Goal: Task Accomplishment & Management: Manage account settings

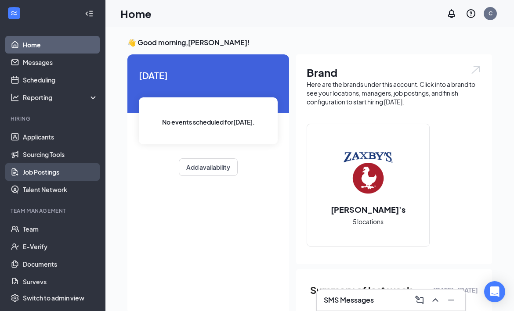
click at [45, 172] on link "Job Postings" at bounding box center [60, 172] width 75 height 18
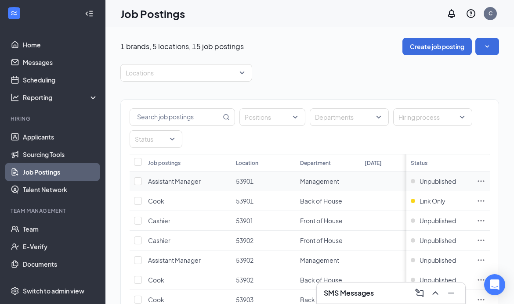
click at [485, 179] on icon "Ellipses" at bounding box center [480, 181] width 9 height 9
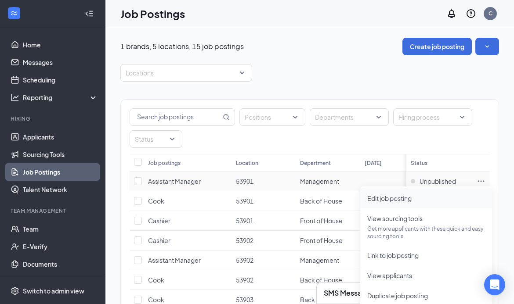
click at [409, 198] on span "Edit job posting" at bounding box center [389, 199] width 44 height 8
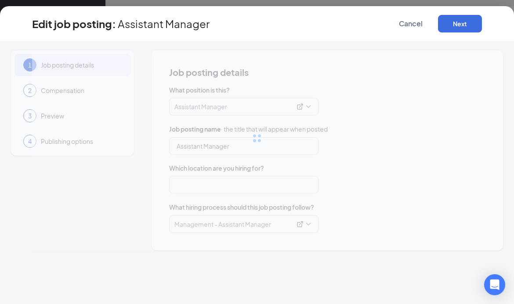
type input "Assistant Manager"
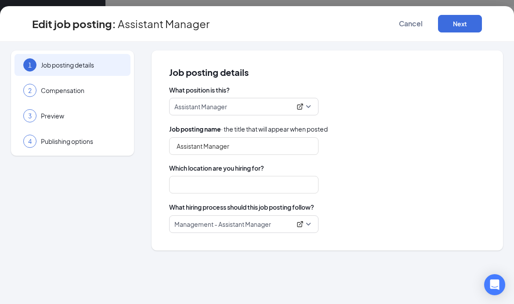
type input "53901"
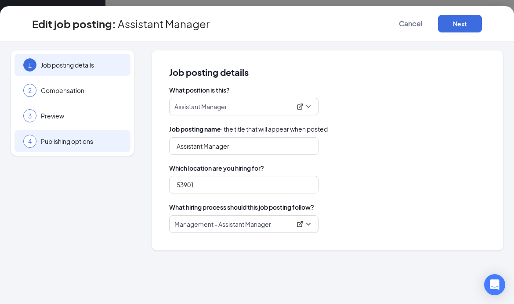
click at [61, 144] on span "Publishing options" at bounding box center [81, 141] width 81 height 9
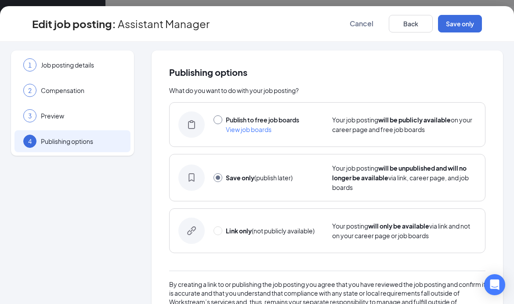
click at [213, 119] on input "radio" at bounding box center [217, 119] width 9 height 9
radio input "true"
radio input "false"
click at [461, 25] on button "Publish" at bounding box center [460, 24] width 44 height 18
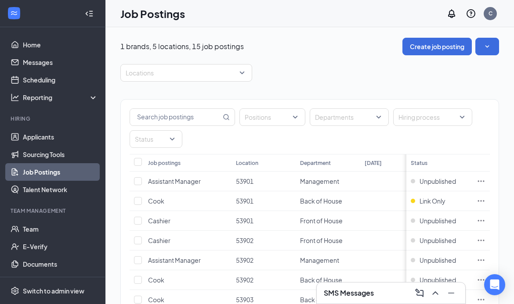
click at [400, 77] on div "Locations" at bounding box center [309, 73] width 379 height 18
click at [485, 179] on icon "Ellipses" at bounding box center [480, 181] width 9 height 9
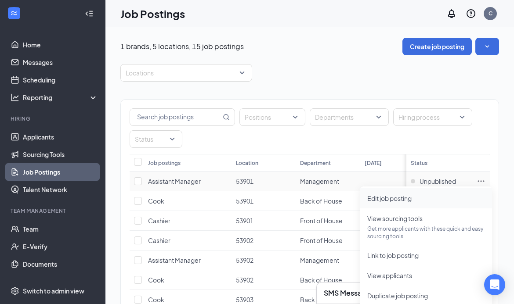
click at [411, 196] on span "Edit job posting" at bounding box center [389, 199] width 44 height 8
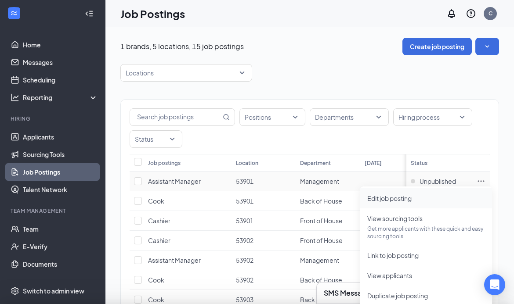
type input "Assistant Manager"
type input "53901"
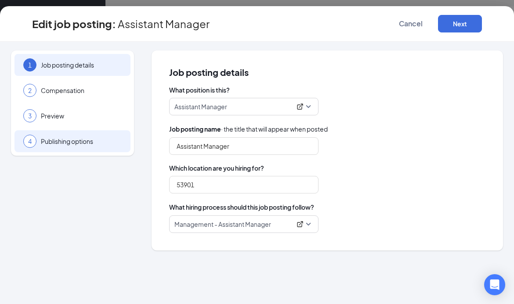
click at [75, 141] on span "Publishing options" at bounding box center [81, 141] width 81 height 9
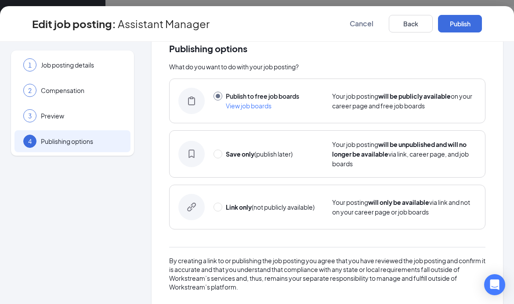
scroll to position [36, 0]
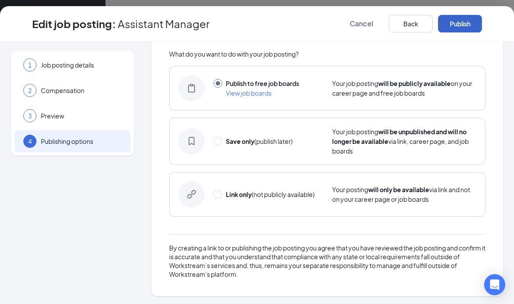
click at [456, 21] on button "Publish" at bounding box center [460, 24] width 44 height 18
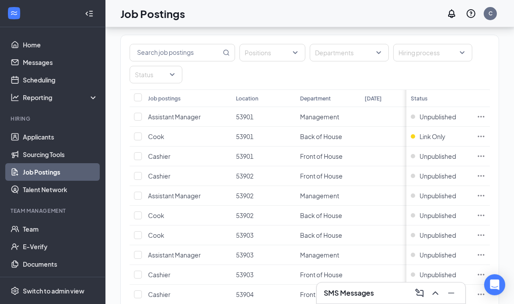
scroll to position [56, 0]
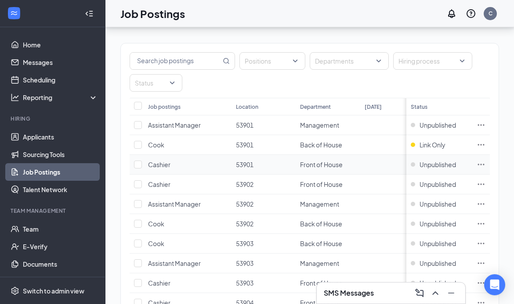
click at [489, 159] on td at bounding box center [481, 165] width 18 height 20
click at [485, 146] on icon "Ellipses" at bounding box center [480, 145] width 9 height 9
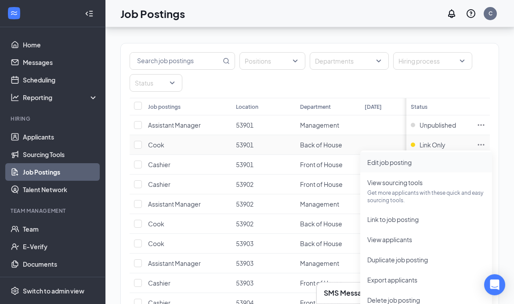
click at [419, 166] on span "Edit job posting" at bounding box center [426, 163] width 118 height 10
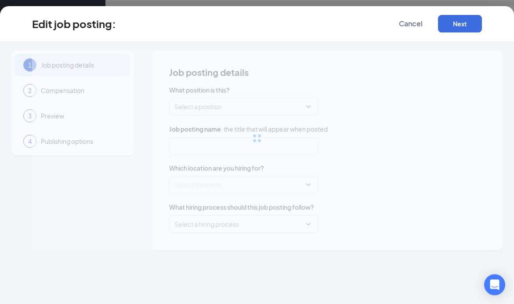
type input "Cook"
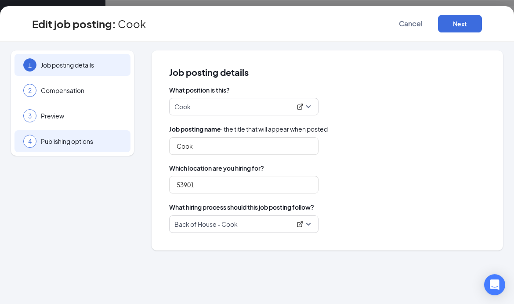
click at [69, 150] on div "4 Publishing options" at bounding box center [72, 141] width 116 height 22
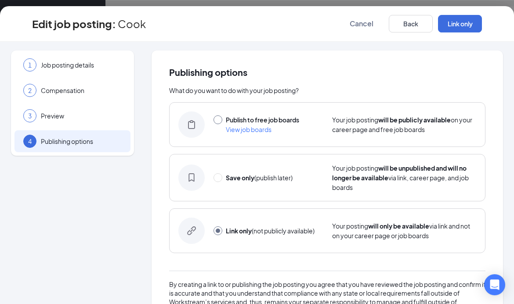
click at [214, 119] on input "radio" at bounding box center [217, 119] width 9 height 9
radio input "true"
radio input "false"
click at [461, 22] on button "Publish" at bounding box center [460, 24] width 44 height 18
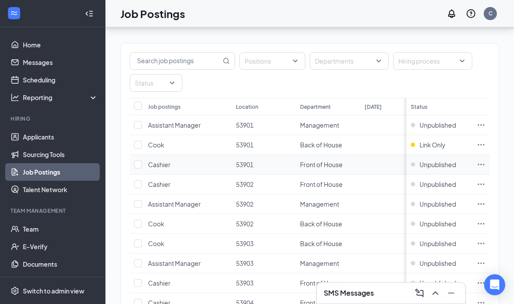
click at [485, 163] on icon "Ellipses" at bounding box center [480, 164] width 9 height 9
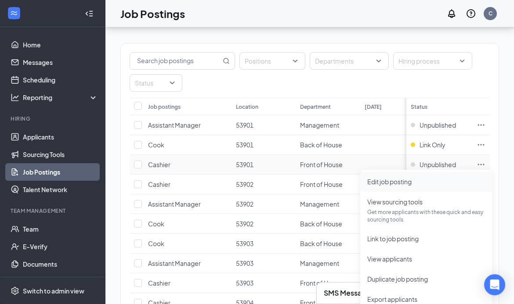
click at [404, 180] on span "Edit job posting" at bounding box center [389, 182] width 44 height 8
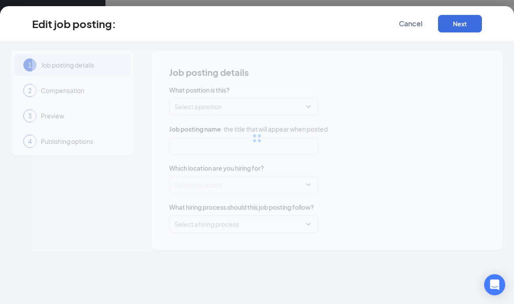
type input "Cashier"
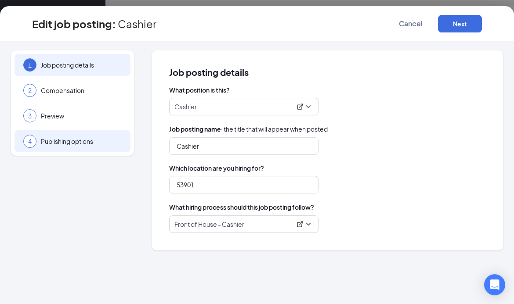
click at [65, 138] on span "Publishing options" at bounding box center [81, 141] width 81 height 9
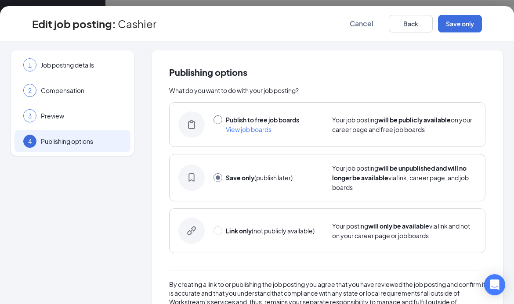
click at [216, 120] on input "radio" at bounding box center [217, 119] width 9 height 9
radio input "true"
radio input "false"
click at [457, 23] on button "Publish" at bounding box center [460, 24] width 44 height 18
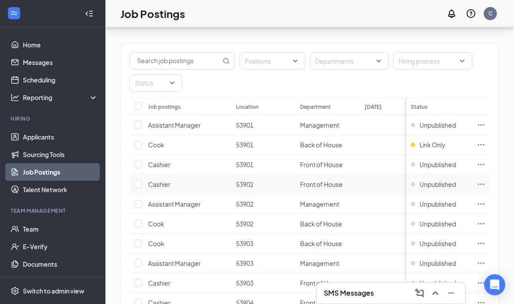
click at [485, 181] on icon "Ellipses" at bounding box center [480, 184] width 9 height 9
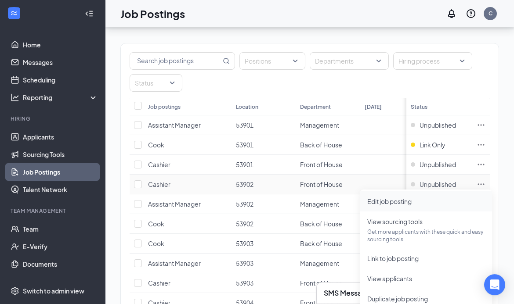
click at [397, 202] on span "Edit job posting" at bounding box center [389, 202] width 44 height 8
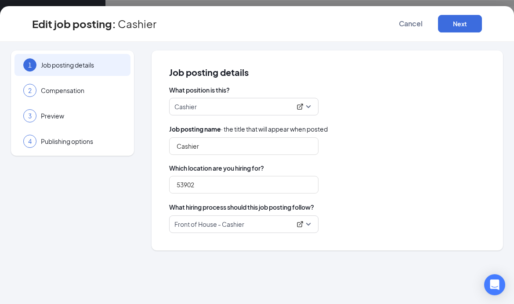
type input "Cashier"
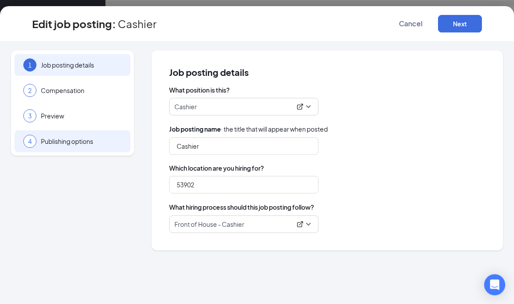
click at [72, 146] on div "4 Publishing options" at bounding box center [72, 141] width 116 height 22
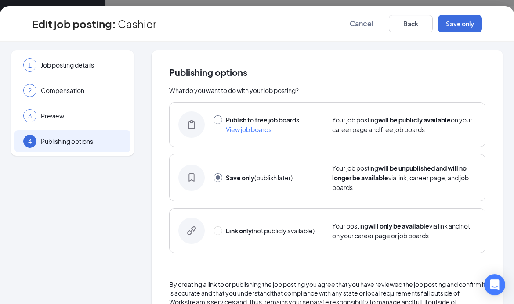
click at [213, 118] on input "radio" at bounding box center [217, 119] width 9 height 9
radio input "true"
radio input "false"
click at [464, 23] on button "Publish" at bounding box center [460, 24] width 44 height 18
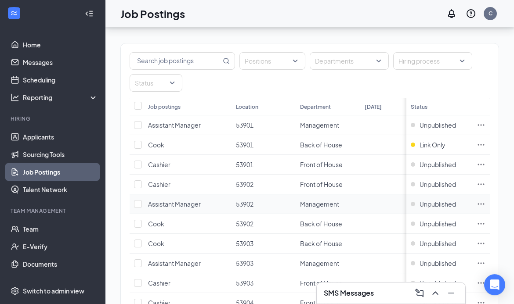
click at [484, 203] on icon "Ellipses" at bounding box center [481, 203] width 7 height 1
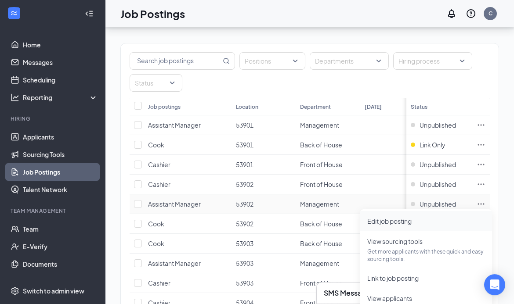
click at [407, 220] on span "Edit job posting" at bounding box center [389, 221] width 44 height 8
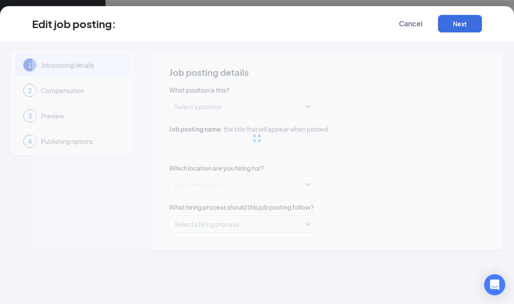
type input "Assistant Manager"
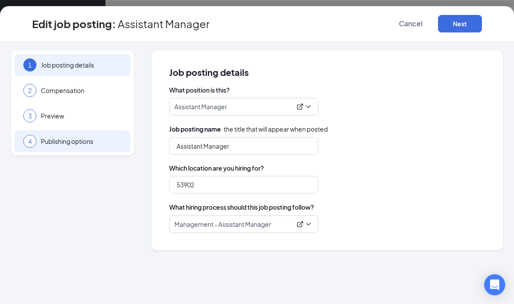
click at [47, 141] on span "Publishing options" at bounding box center [81, 141] width 81 height 9
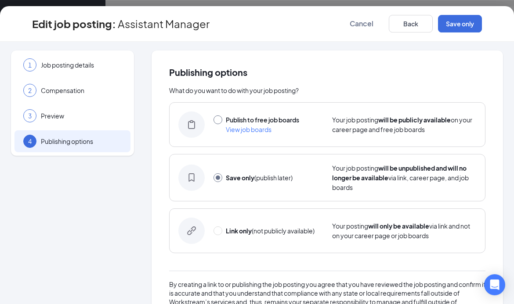
click at [215, 120] on input "radio" at bounding box center [217, 119] width 9 height 9
radio input "true"
radio input "false"
click at [458, 24] on button "Publish" at bounding box center [460, 24] width 44 height 18
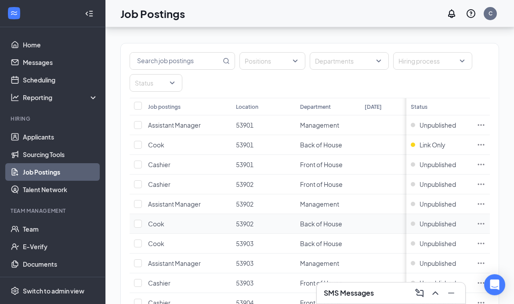
click at [485, 221] on icon "Ellipses" at bounding box center [480, 224] width 9 height 9
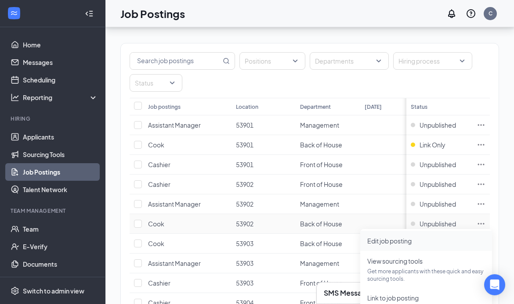
click at [393, 241] on span "Edit job posting" at bounding box center [389, 241] width 44 height 8
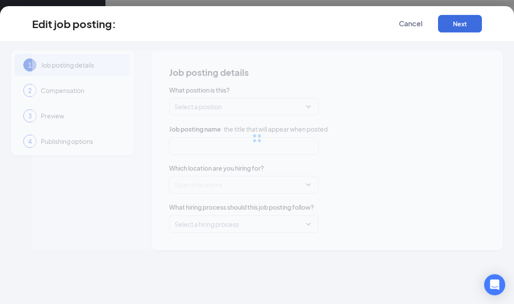
type input "Cook"
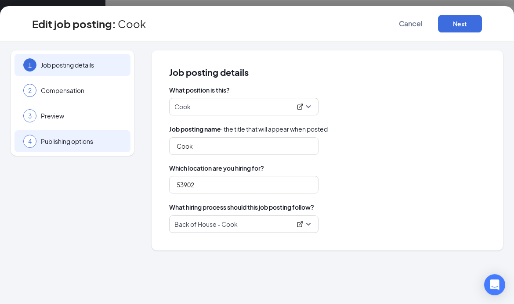
click at [80, 144] on span "Publishing options" at bounding box center [81, 141] width 81 height 9
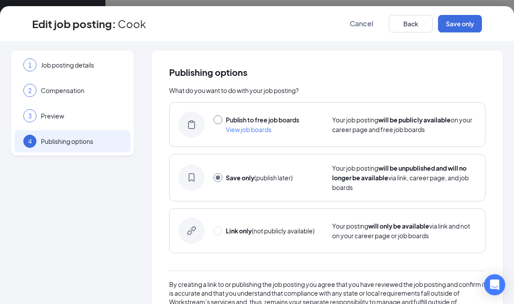
click at [217, 119] on input "radio" at bounding box center [217, 119] width 9 height 9
radio input "true"
radio input "false"
click at [470, 24] on button "Publish" at bounding box center [460, 24] width 44 height 18
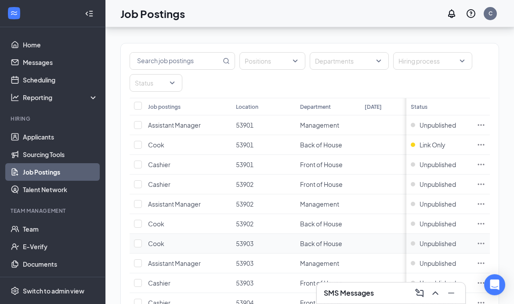
click at [484, 243] on icon "Ellipses" at bounding box center [481, 243] width 7 height 1
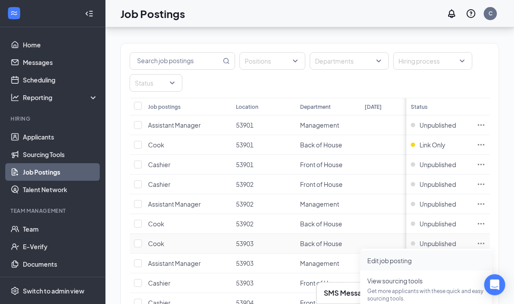
click at [388, 266] on li "Edit job posting" at bounding box center [426, 261] width 132 height 20
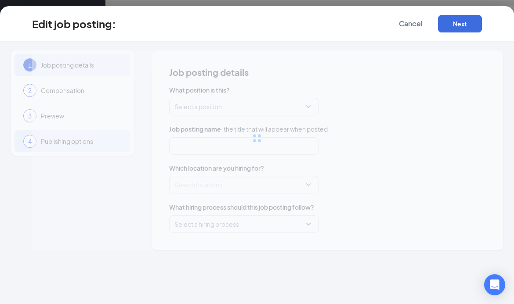
type input "Cook"
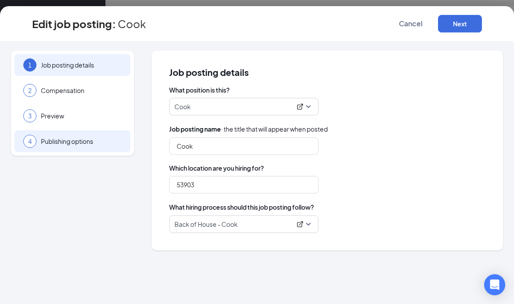
click at [63, 141] on span "Publishing options" at bounding box center [81, 141] width 81 height 9
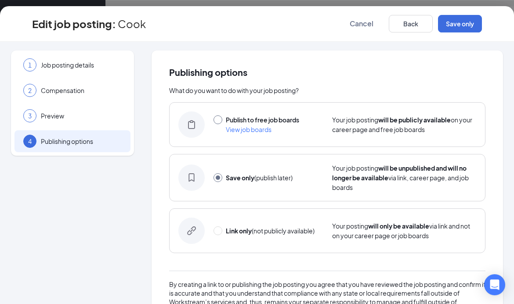
click at [216, 118] on input "radio" at bounding box center [217, 119] width 9 height 9
radio input "true"
radio input "false"
click at [456, 23] on button "Publish" at bounding box center [460, 24] width 44 height 18
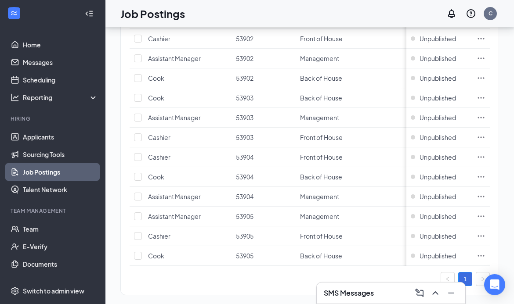
scroll to position [204, 0]
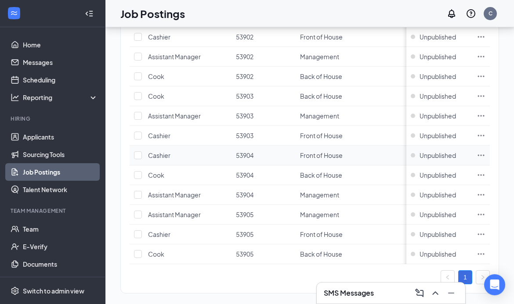
click at [485, 155] on icon "Ellipses" at bounding box center [480, 155] width 9 height 9
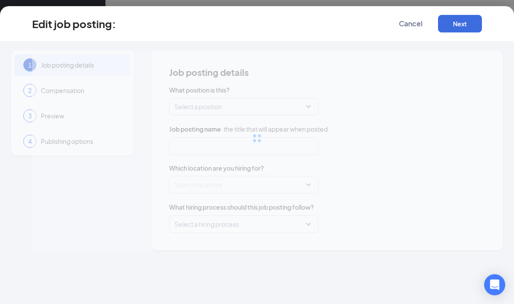
type input "Cashier"
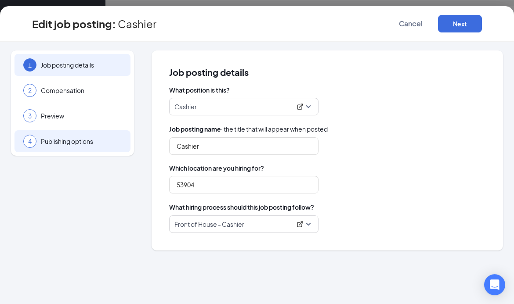
click at [68, 140] on span "Publishing options" at bounding box center [81, 141] width 81 height 9
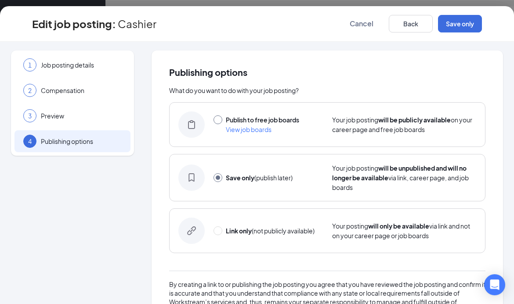
click at [215, 119] on input "radio" at bounding box center [217, 119] width 9 height 9
radio input "true"
radio input "false"
click at [464, 24] on button "Publish" at bounding box center [460, 24] width 44 height 18
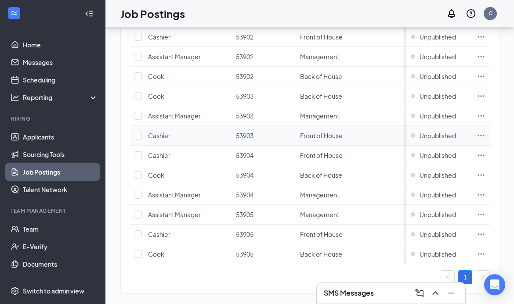
click at [485, 134] on icon "Ellipses" at bounding box center [480, 135] width 9 height 9
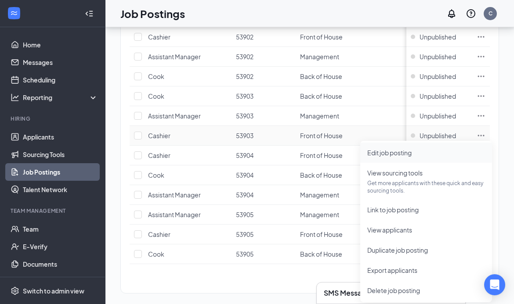
click at [406, 155] on span "Edit job posting" at bounding box center [389, 153] width 44 height 8
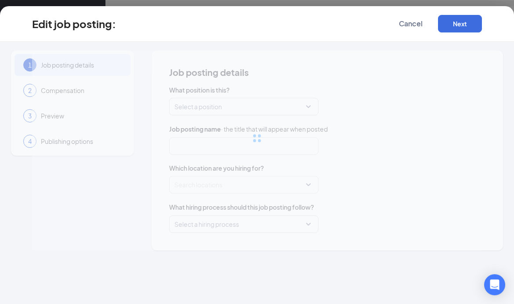
type input "Cashier"
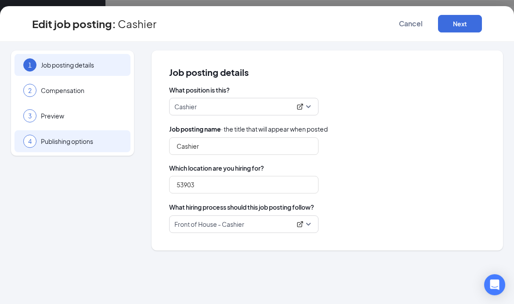
click at [59, 141] on span "Publishing options" at bounding box center [81, 141] width 81 height 9
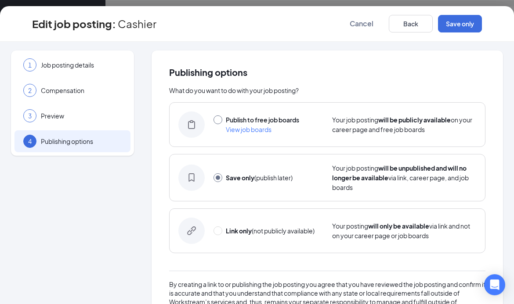
click at [217, 120] on input "radio" at bounding box center [217, 119] width 9 height 9
radio input "true"
radio input "false"
click at [459, 22] on button "Publish" at bounding box center [460, 24] width 44 height 18
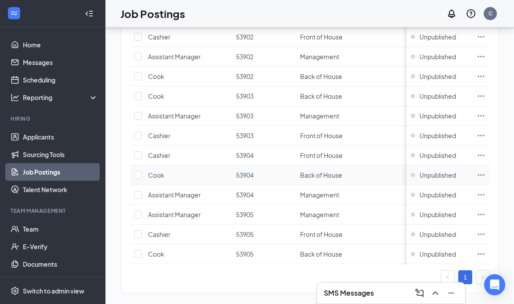
click at [485, 174] on icon "Ellipses" at bounding box center [480, 175] width 9 height 9
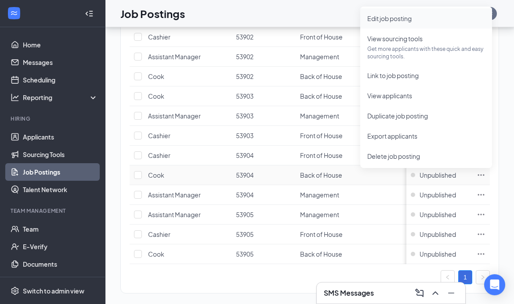
click at [402, 21] on span "Edit job posting" at bounding box center [389, 18] width 44 height 8
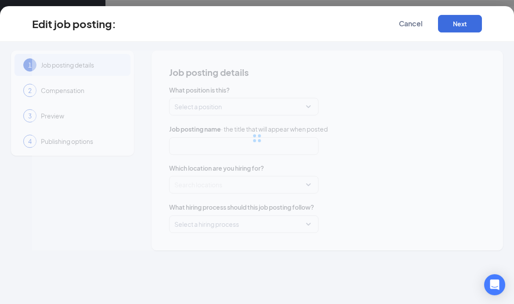
type input "Cook"
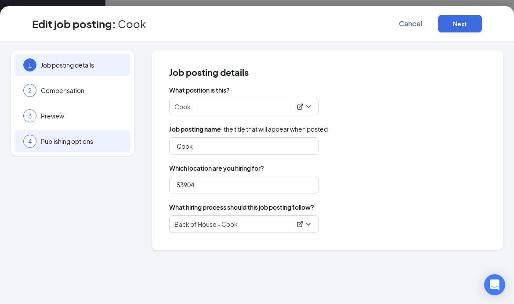
click at [61, 138] on span "Publishing options" at bounding box center [81, 141] width 81 height 9
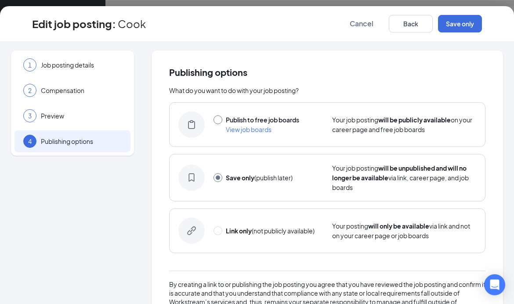
click at [216, 121] on input "radio" at bounding box center [217, 119] width 9 height 9
radio input "true"
radio input "false"
click at [457, 22] on button "Publish" at bounding box center [460, 24] width 44 height 18
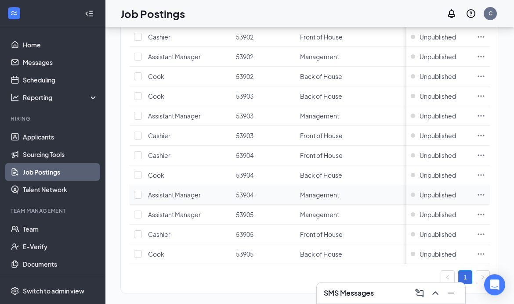
click at [485, 195] on icon "Ellipses" at bounding box center [480, 195] width 9 height 9
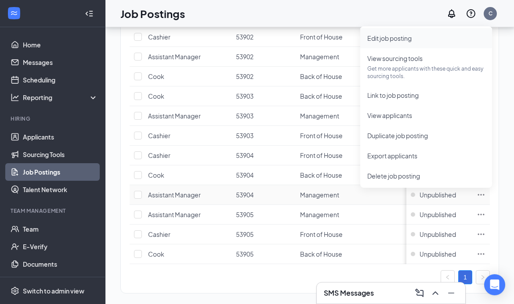
click at [378, 36] on span "Edit job posting" at bounding box center [389, 38] width 44 height 8
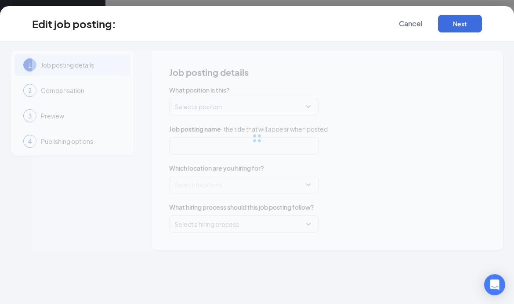
type input "Assistant Manager"
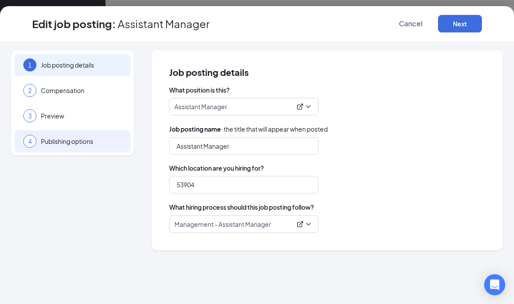
click at [51, 141] on span "Publishing options" at bounding box center [81, 141] width 81 height 9
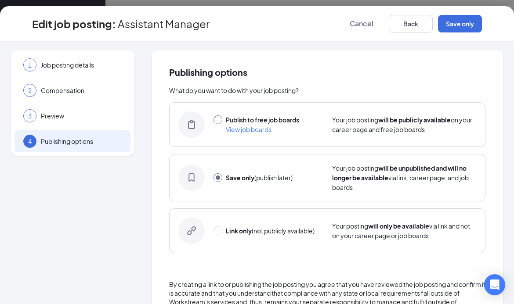
click at [215, 118] on input "radio" at bounding box center [217, 119] width 9 height 9
radio input "true"
radio input "false"
click at [457, 20] on button "Publish" at bounding box center [460, 24] width 44 height 18
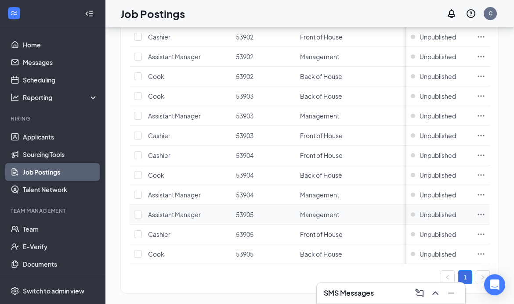
click at [485, 213] on icon "Ellipses" at bounding box center [480, 214] width 9 height 9
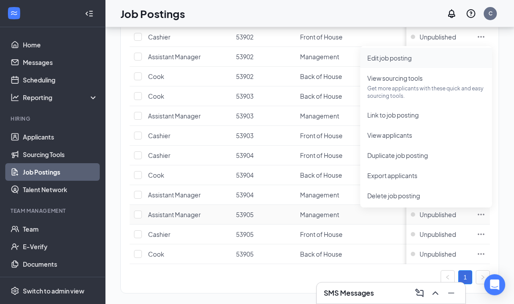
click at [392, 59] on span "Edit job posting" at bounding box center [389, 58] width 44 height 8
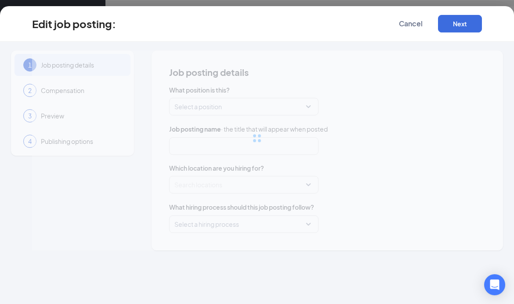
type input "Assistant Manager"
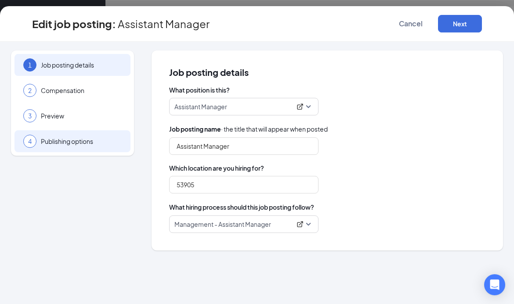
click at [49, 151] on div "4 Publishing options" at bounding box center [72, 141] width 116 height 22
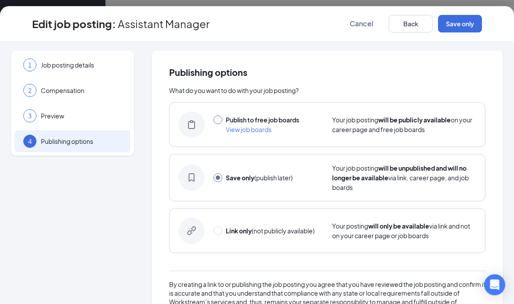
click at [213, 121] on input "radio" at bounding box center [217, 119] width 9 height 9
radio input "true"
radio input "false"
click at [459, 19] on button "Publish" at bounding box center [460, 24] width 44 height 18
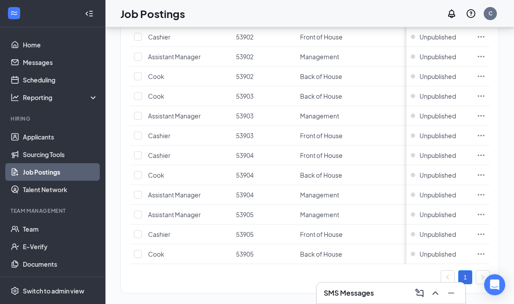
scroll to position [217, 0]
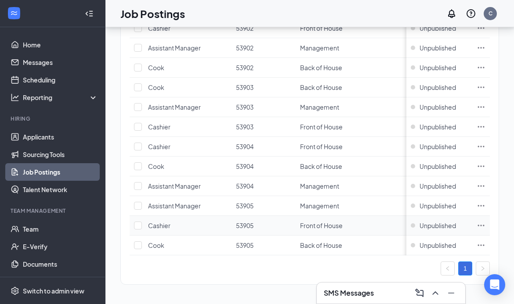
click at [485, 221] on icon "Ellipses" at bounding box center [480, 225] width 9 height 9
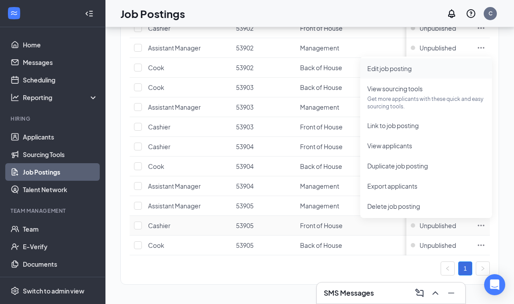
click at [383, 64] on span "Edit job posting" at bounding box center [426, 69] width 118 height 10
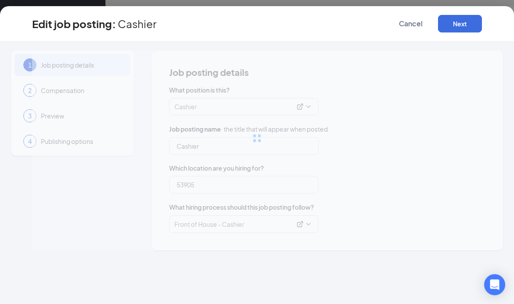
type input "Cashier"
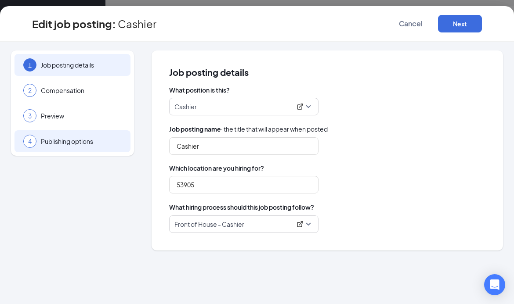
click at [86, 139] on span "Publishing options" at bounding box center [81, 141] width 81 height 9
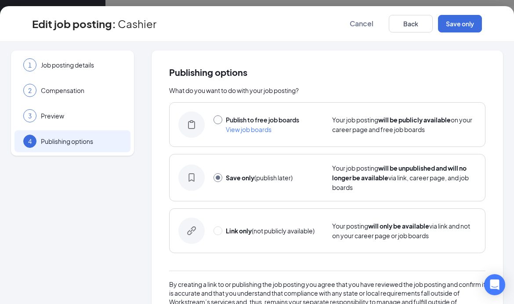
click at [217, 119] on input "radio" at bounding box center [217, 119] width 9 height 9
radio input "true"
radio input "false"
click at [452, 22] on button "Publish" at bounding box center [460, 24] width 44 height 18
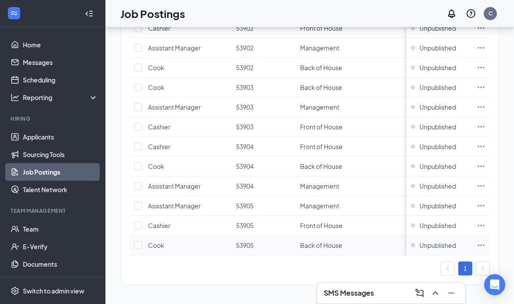
click at [485, 241] on icon "Ellipses" at bounding box center [480, 245] width 9 height 9
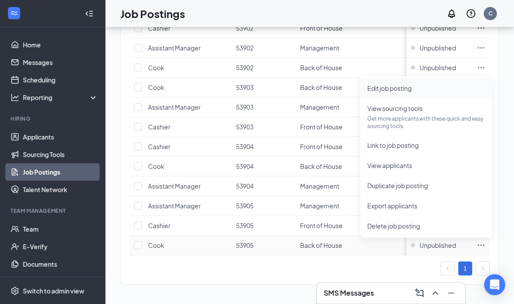
click at [385, 84] on span "Edit job posting" at bounding box center [389, 88] width 44 height 8
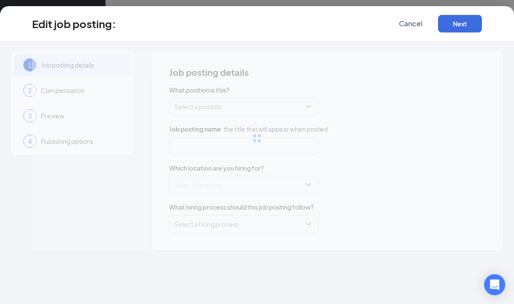
type input "Cook"
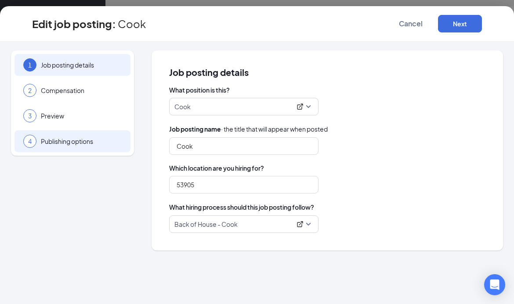
click at [68, 142] on span "Publishing options" at bounding box center [81, 141] width 81 height 9
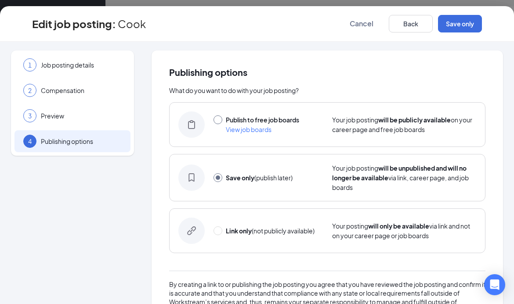
click at [216, 116] on input "radio" at bounding box center [217, 119] width 9 height 9
radio input "true"
radio input "false"
click at [462, 25] on button "Publish" at bounding box center [460, 24] width 44 height 18
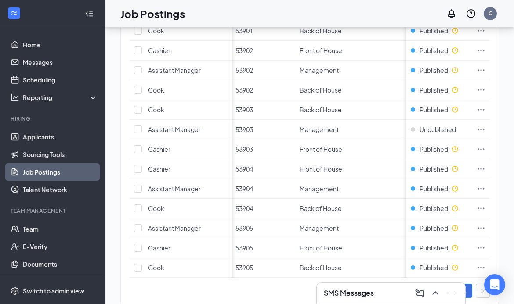
scroll to position [198, 0]
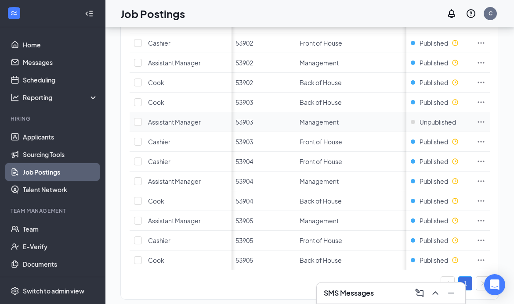
click at [485, 120] on icon "Ellipses" at bounding box center [480, 122] width 9 height 9
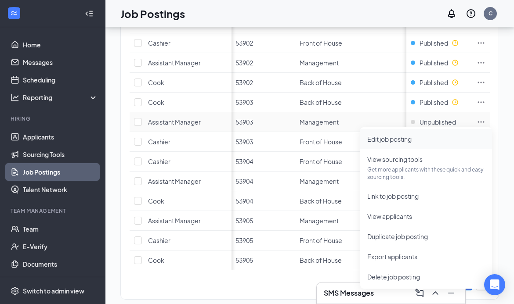
click at [403, 135] on span "Edit job posting" at bounding box center [389, 139] width 44 height 8
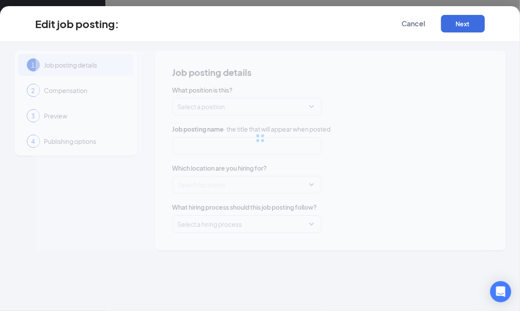
type input "Assistant Manager"
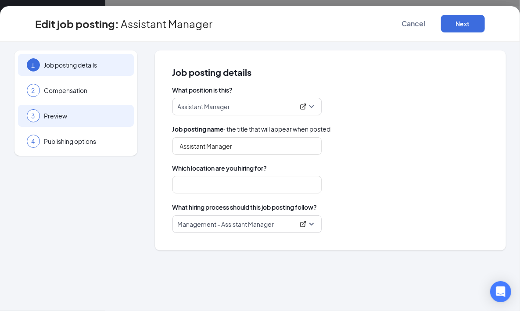
type input "53903"
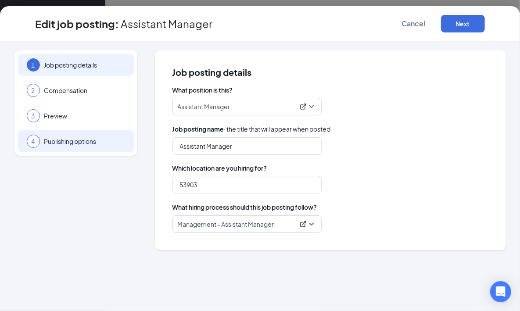
click at [84, 139] on span "Publishing options" at bounding box center [84, 141] width 81 height 9
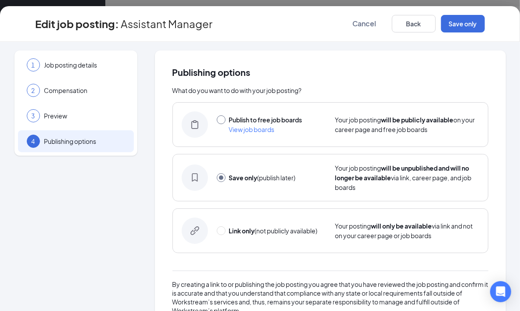
click at [221, 119] on input "radio" at bounding box center [221, 119] width 9 height 9
radio input "true"
radio input "false"
click at [466, 22] on button "Publish" at bounding box center [463, 24] width 44 height 18
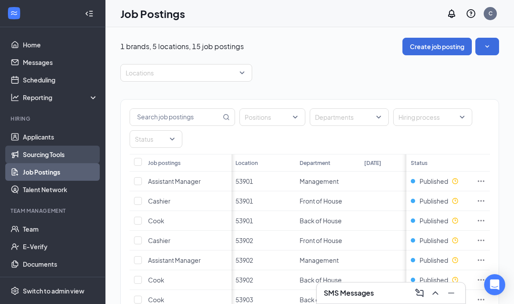
click at [41, 154] on link "Sourcing Tools" at bounding box center [60, 155] width 75 height 18
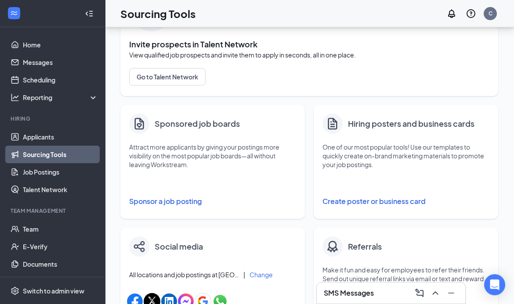
scroll to position [112, 1]
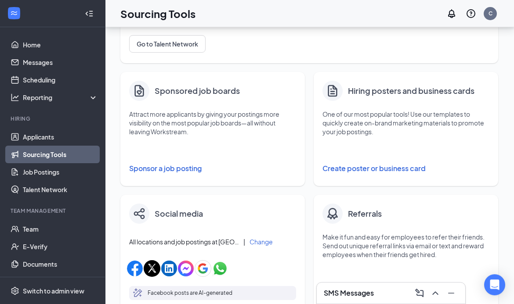
click at [377, 169] on button "Create poster or business card" at bounding box center [405, 169] width 167 height 18
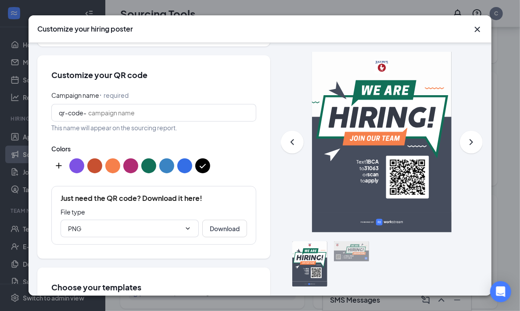
scroll to position [111, 0]
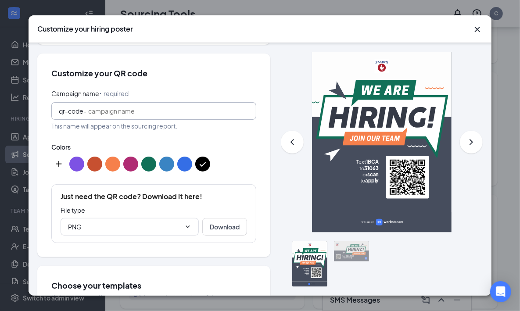
click at [123, 107] on input "Campaign name ⠂ required" at bounding box center [168, 111] width 161 height 10
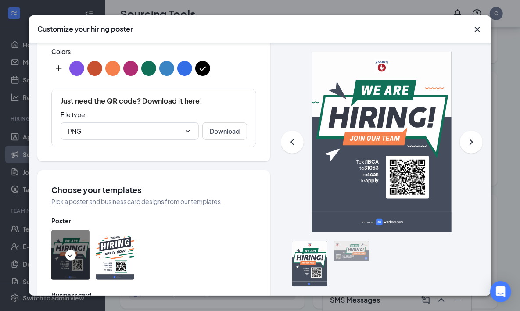
scroll to position [212, 0]
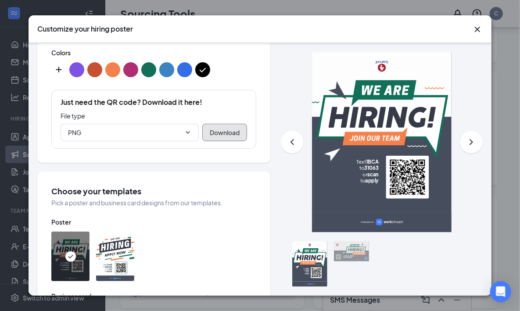
click at [227, 133] on button "Download" at bounding box center [224, 133] width 45 height 18
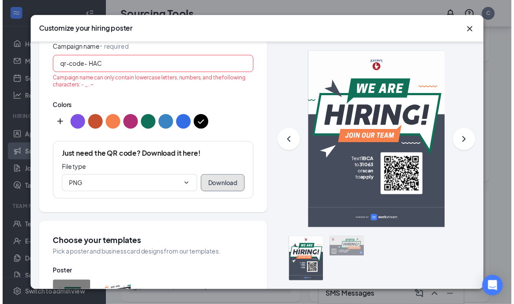
scroll to position [157, 0]
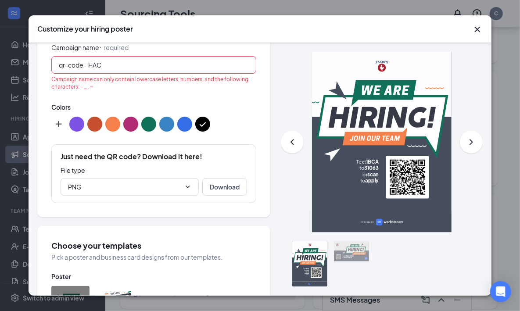
click at [132, 67] on input "HAC" at bounding box center [168, 65] width 161 height 10
type input "H"
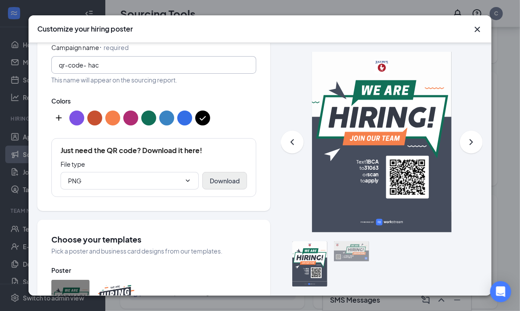
type input "hac"
click at [221, 177] on button "Download" at bounding box center [224, 181] width 45 height 18
click at [478, 31] on icon "Cross" at bounding box center [477, 29] width 11 height 11
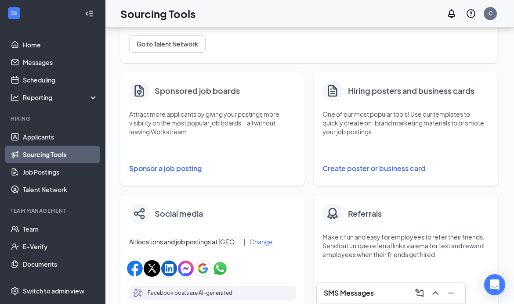
scroll to position [184, 0]
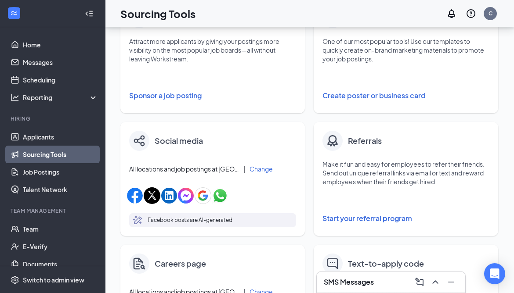
click at [102, 170] on div "Home Messages Scheduling Reporting Hiring Applicants Sourcing Tools Job Posting…" at bounding box center [52, 146] width 105 height 293
click at [100, 195] on div "Home Messages Scheduling Reporting Hiring Applicants Sourcing Tools Job Posting…" at bounding box center [52, 146] width 105 height 293
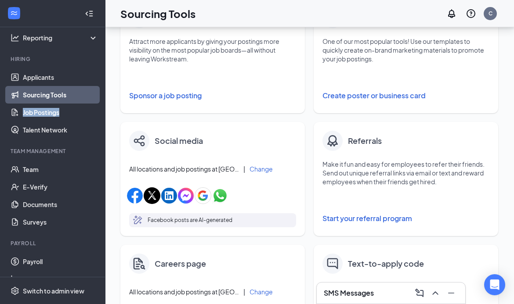
scroll to position [0, 0]
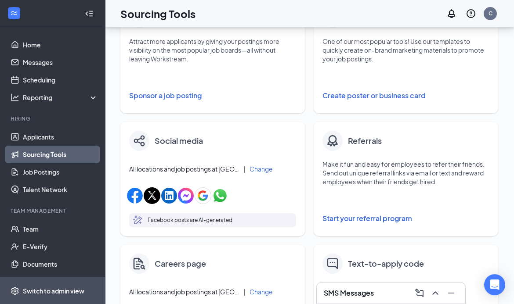
click at [50, 292] on span "Switch to admin view" at bounding box center [60, 291] width 75 height 27
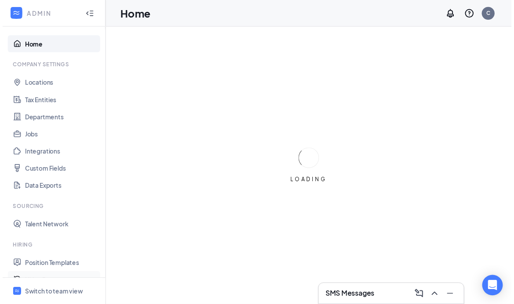
scroll to position [146, 0]
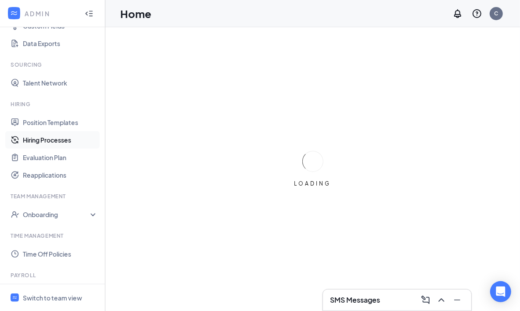
click at [42, 143] on link "Hiring Processes" at bounding box center [60, 140] width 75 height 18
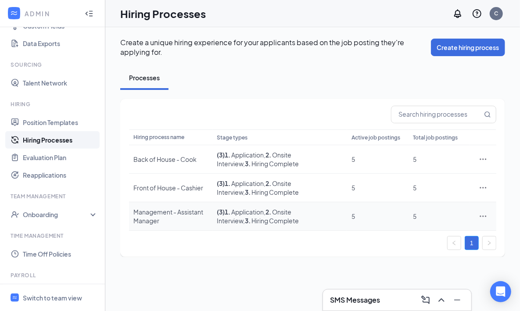
click at [484, 215] on icon "Ellipses" at bounding box center [483, 216] width 9 height 9
click at [420, 238] on span "Edit" at bounding box center [443, 234] width 76 height 10
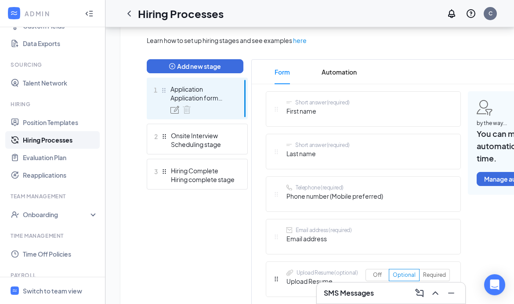
scroll to position [201, 3]
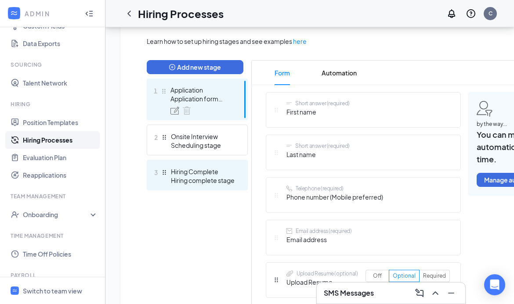
click at [208, 176] on div "Hiring complete stage" at bounding box center [203, 180] width 64 height 9
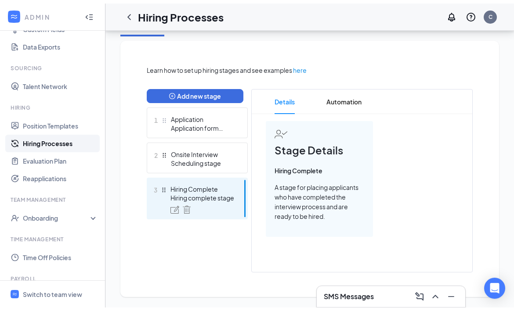
scroll to position [169, 0]
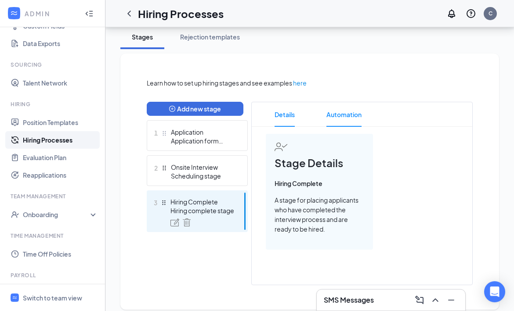
click at [350, 114] on span "Automation" at bounding box center [343, 114] width 35 height 25
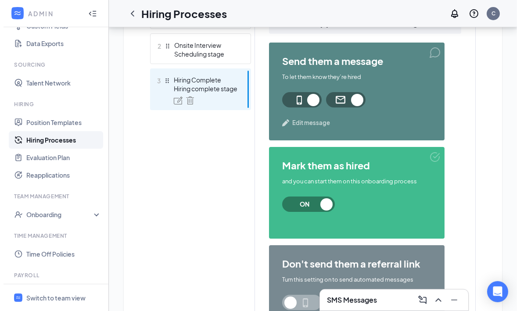
scroll to position [281, 0]
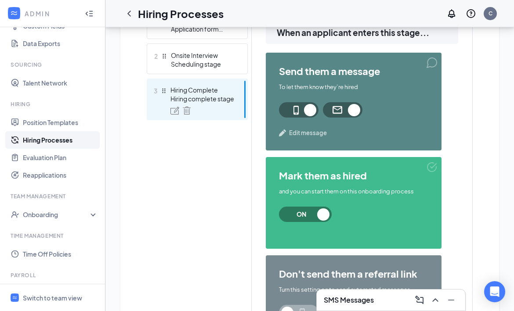
click at [303, 134] on span "Edit message" at bounding box center [308, 133] width 38 height 9
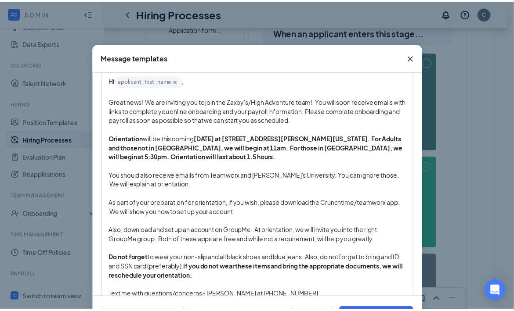
scroll to position [129, 0]
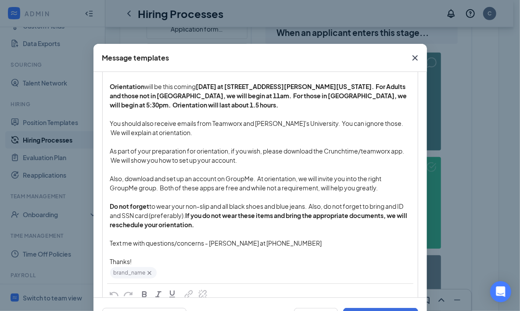
click at [412, 58] on icon "Cross" at bounding box center [414, 57] width 5 height 5
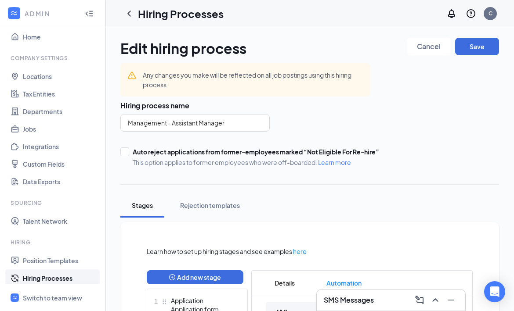
scroll to position [0, 0]
